Goal: Information Seeking & Learning: Learn about a topic

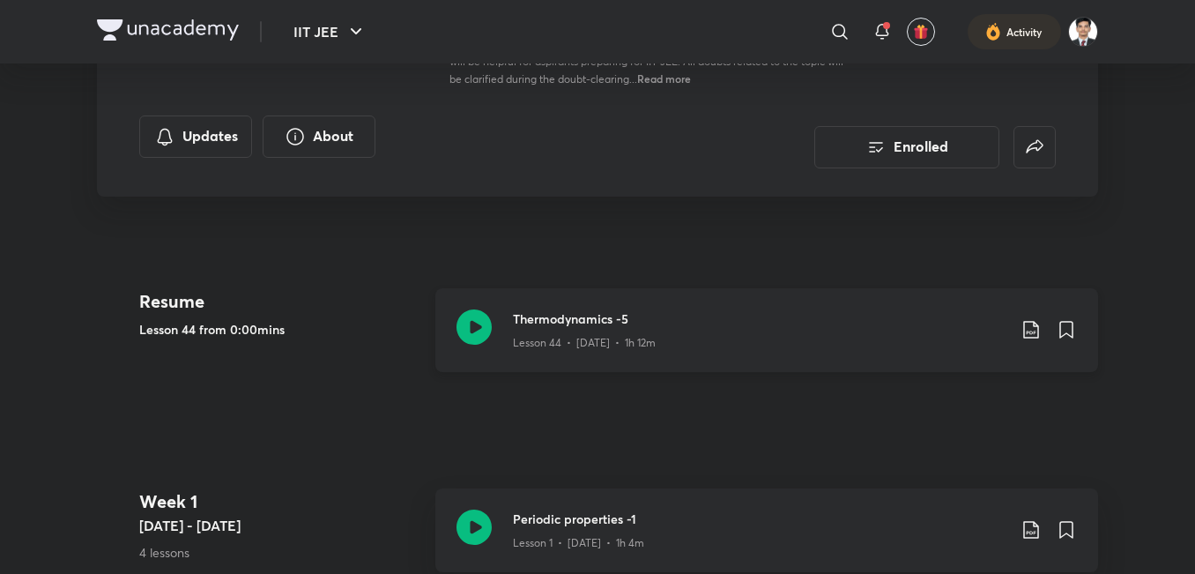
scroll to position [352, 0]
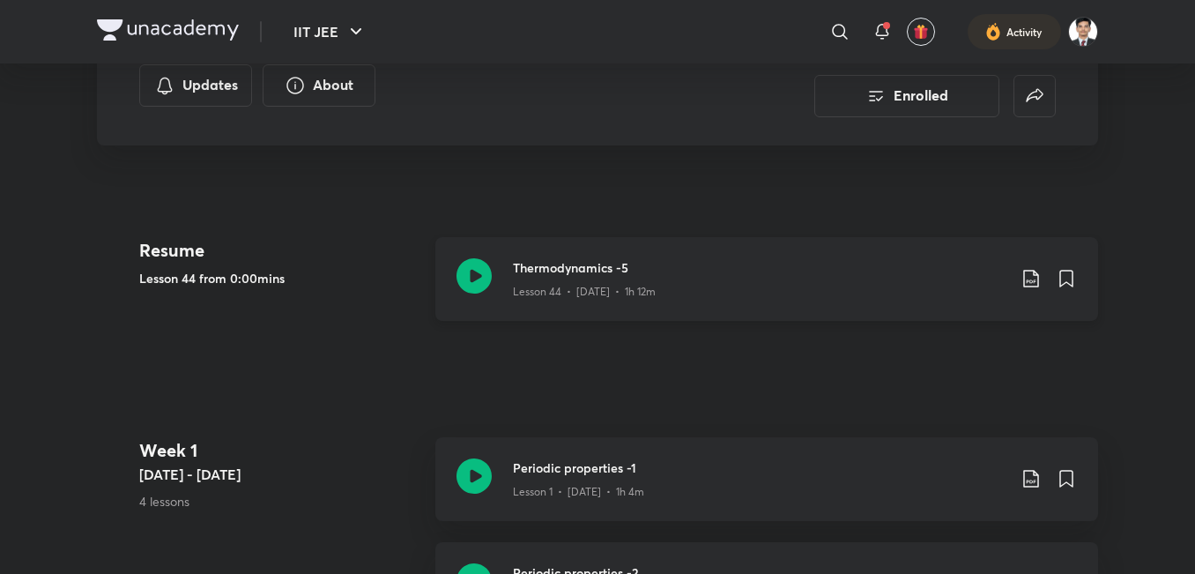
click at [489, 279] on icon at bounding box center [473, 275] width 35 height 35
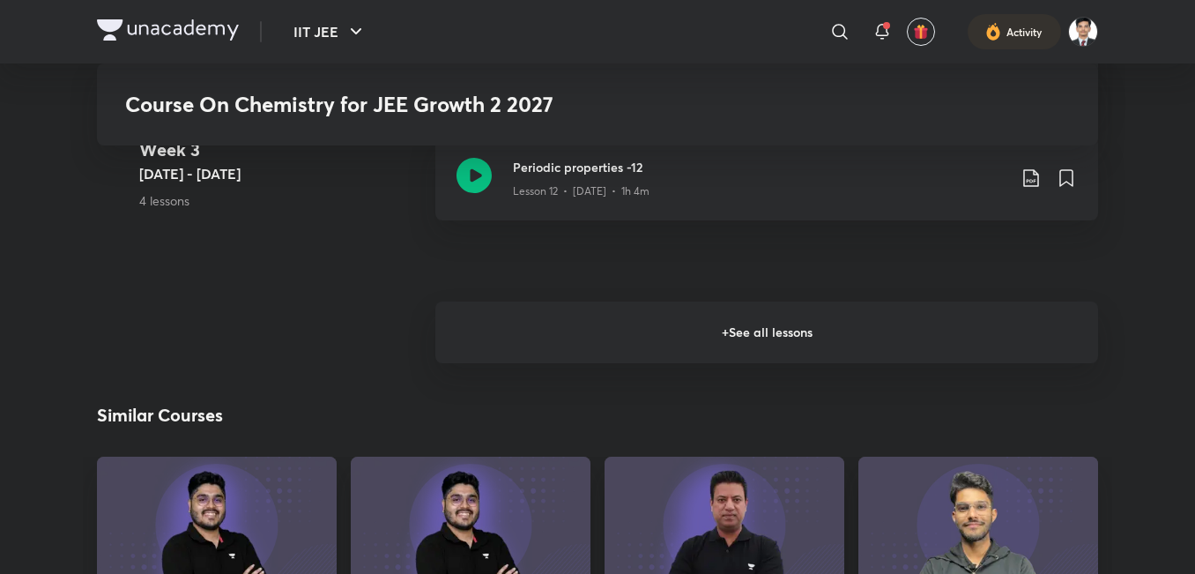
click at [618, 306] on h6 "+ See all lessons" at bounding box center [766, 332] width 663 height 62
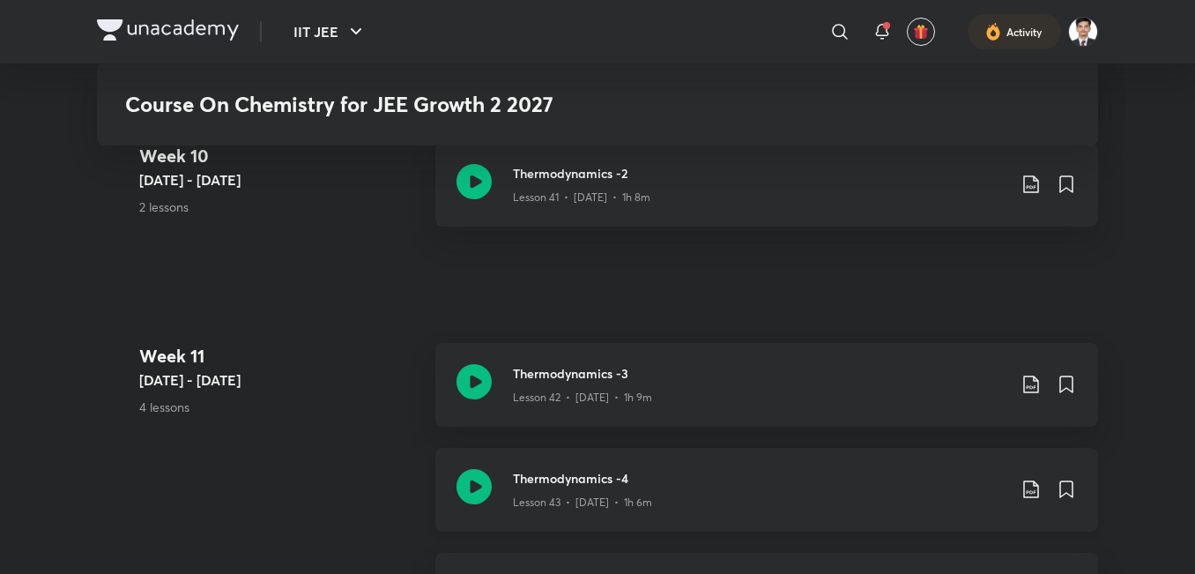
scroll to position [5991, 0]
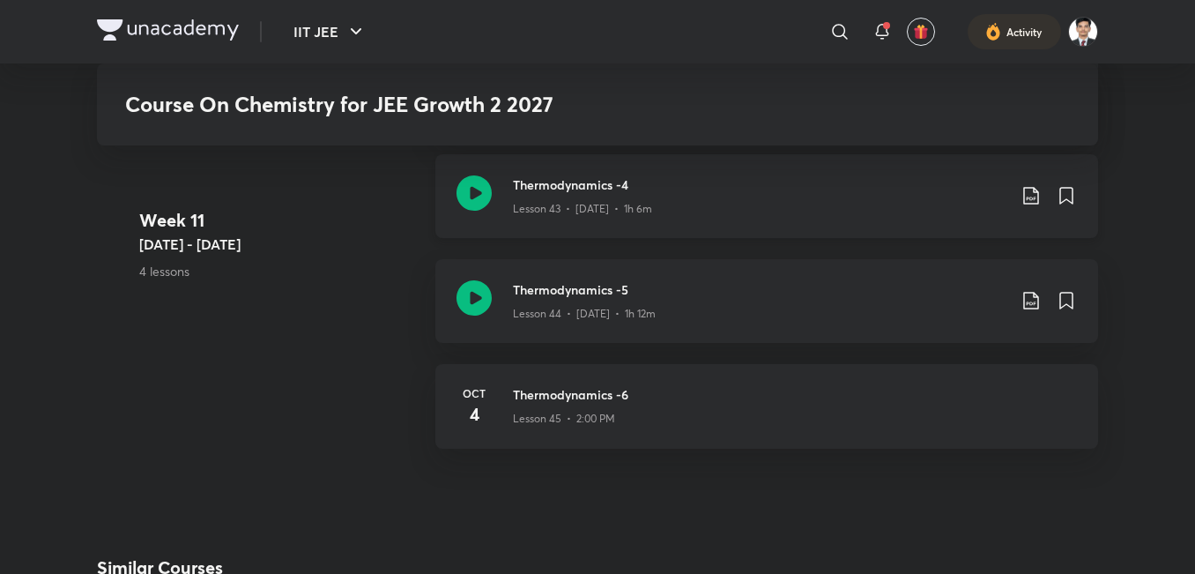
click at [481, 193] on icon at bounding box center [473, 192] width 35 height 35
